Goal: Task Accomplishment & Management: Use online tool/utility

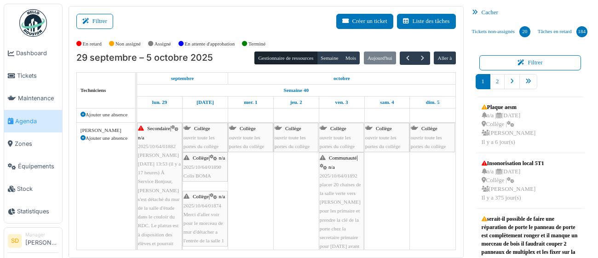
click at [166, 193] on div "Secondaire | n/a 2025/10/64/01882 [PERSON_NAME][DATE] 13:53 (il y a 17 heures) …" at bounding box center [159, 199] width 43 height 150
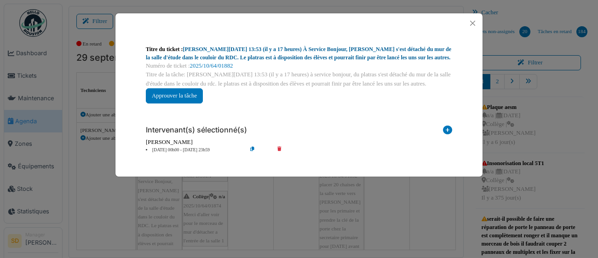
click at [308, 51] on link "[PERSON_NAME][DATE] 13:53 (il y a 17 heures) À Service Bonjour, [PERSON_NAME] s…" at bounding box center [299, 53] width 306 height 15
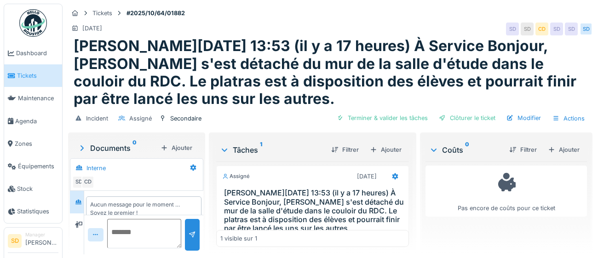
scroll to position [12, 0]
click at [575, 152] on div "Ajouter" at bounding box center [563, 150] width 39 height 12
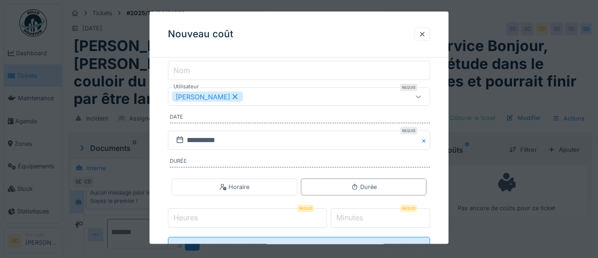
scroll to position [111, 0]
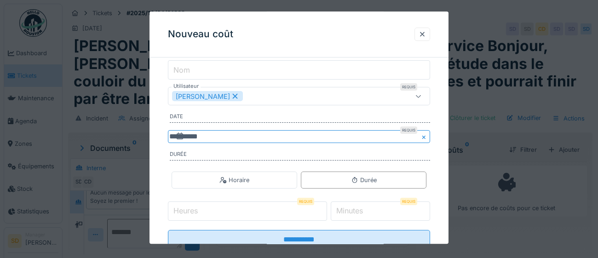
click at [252, 141] on input "**********" at bounding box center [299, 137] width 262 height 13
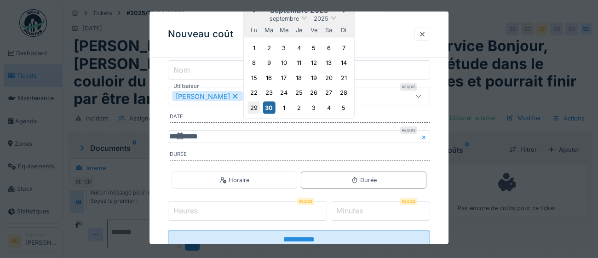
click at [256, 114] on div "29" at bounding box center [254, 108] width 12 height 12
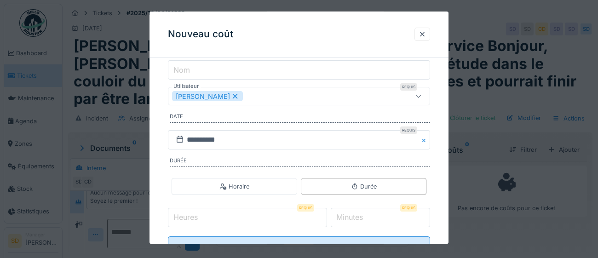
click at [197, 218] on label "Heures" at bounding box center [186, 217] width 28 height 11
click at [197, 218] on input "Heures" at bounding box center [247, 217] width 159 height 19
type input "*"
click at [356, 217] on label "Minutes" at bounding box center [350, 217] width 30 height 11
click at [356, 217] on input "*" at bounding box center [380, 217] width 99 height 19
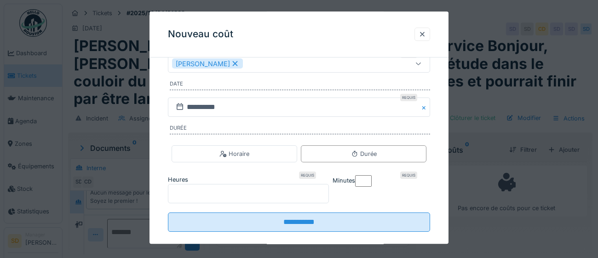
scroll to position [148, 0]
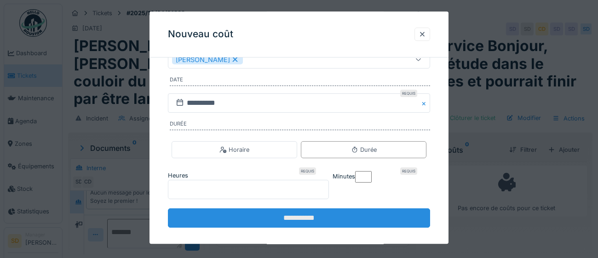
type input "**"
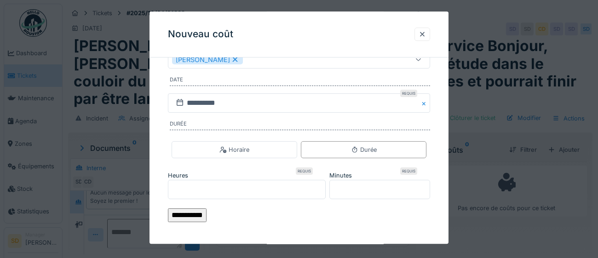
click at [207, 213] on input "**********" at bounding box center [187, 216] width 39 height 14
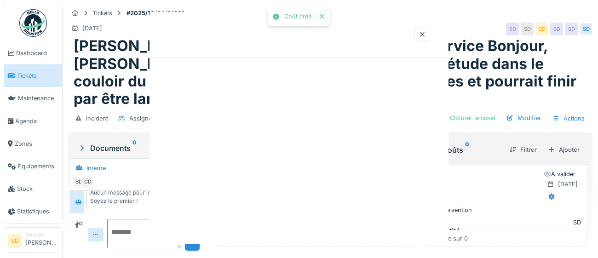
scroll to position [0, 0]
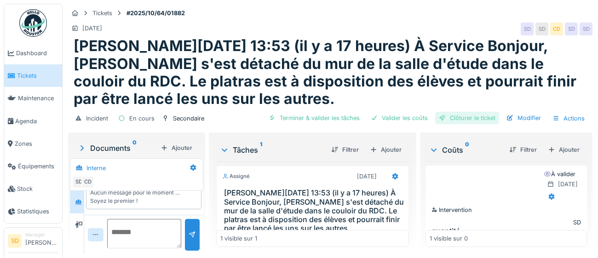
click at [481, 118] on div "Clôturer le ticket" at bounding box center [467, 118] width 64 height 12
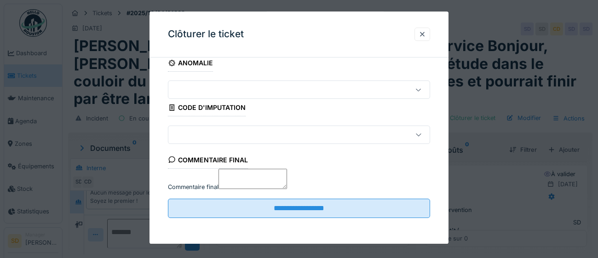
scroll to position [39, 0]
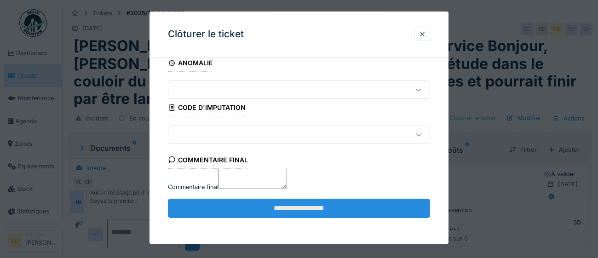
click at [326, 209] on input "**********" at bounding box center [299, 208] width 262 height 19
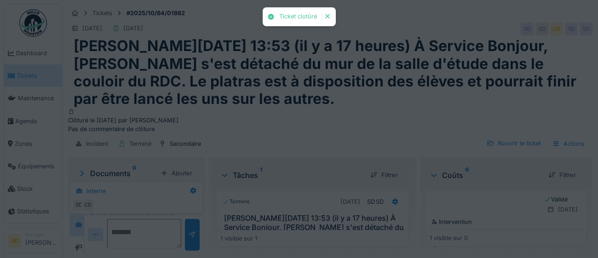
scroll to position [36, 0]
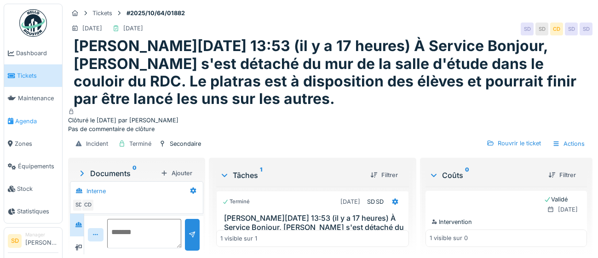
click at [21, 121] on span "Agenda" at bounding box center [36, 121] width 43 height 9
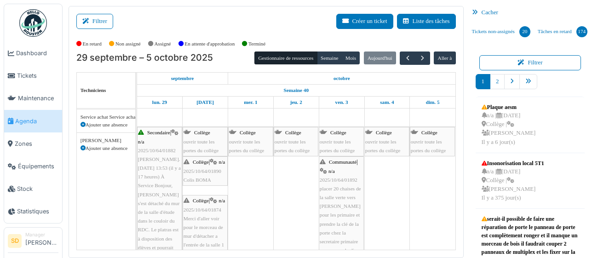
scroll to position [1165, 0]
